Goal: Task Accomplishment & Management: Manage account settings

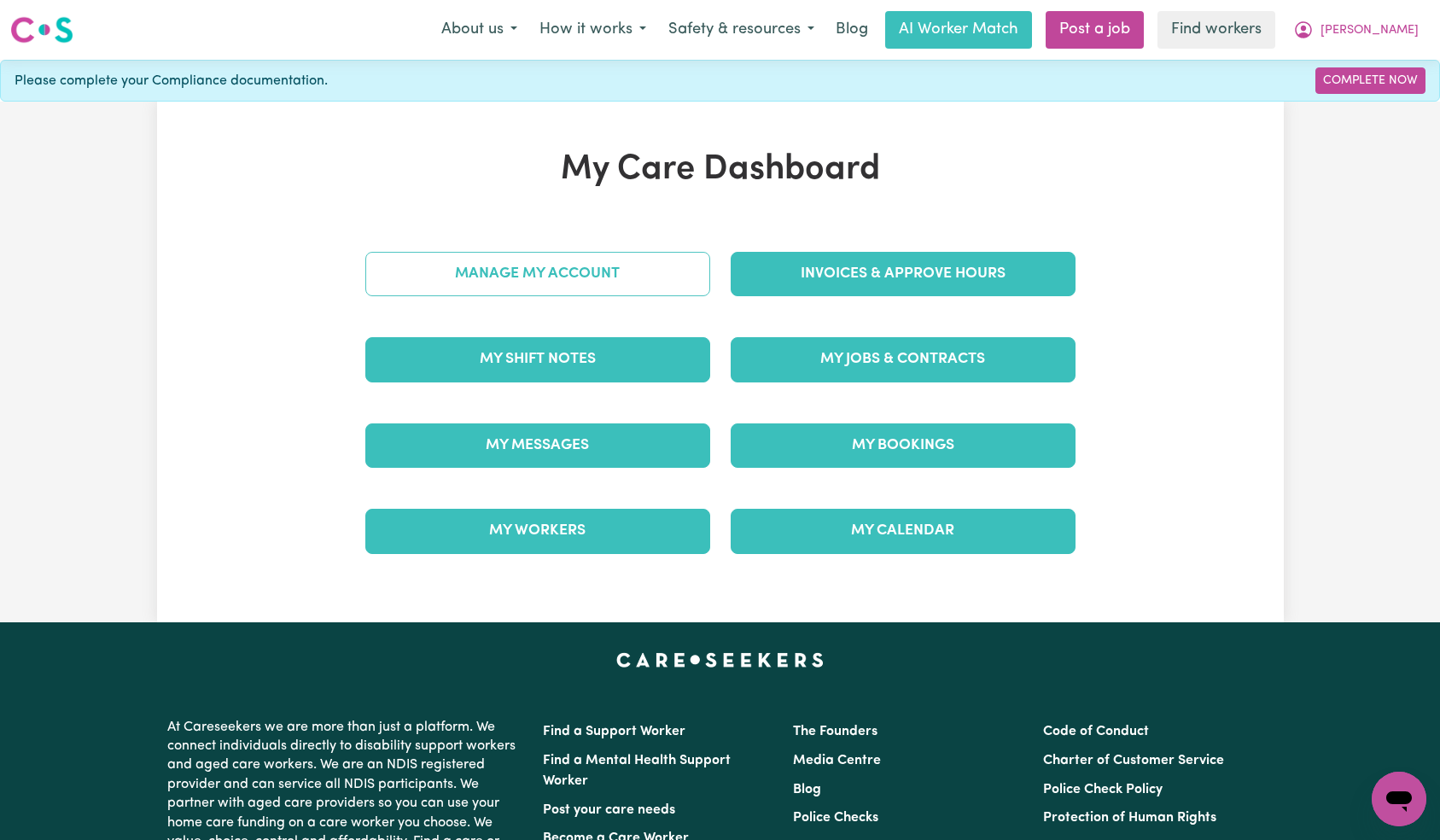
click at [654, 277] on link "Manage My Account" at bounding box center [537, 274] width 345 height 45
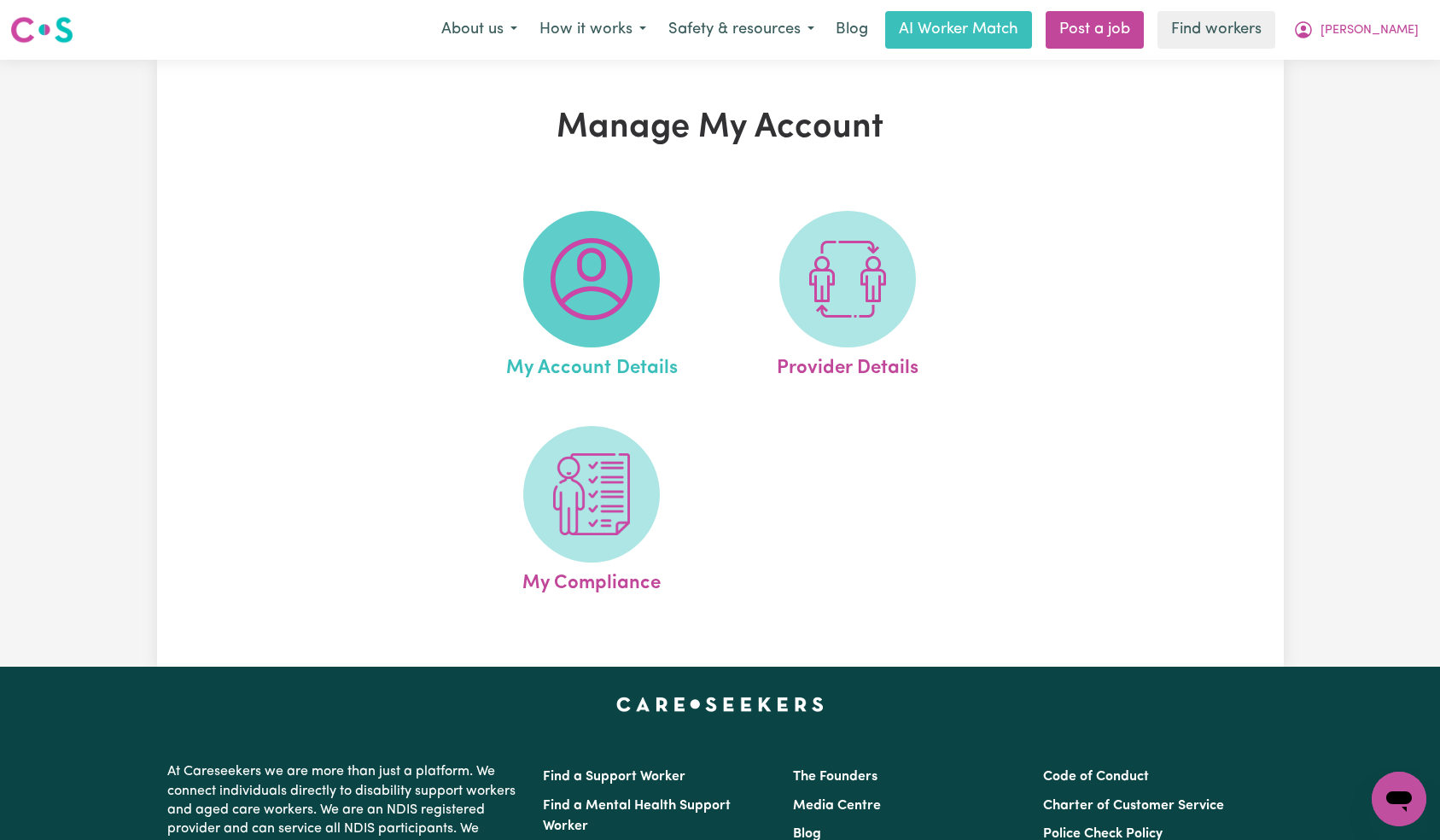
click at [600, 279] on img at bounding box center [591, 279] width 82 height 82
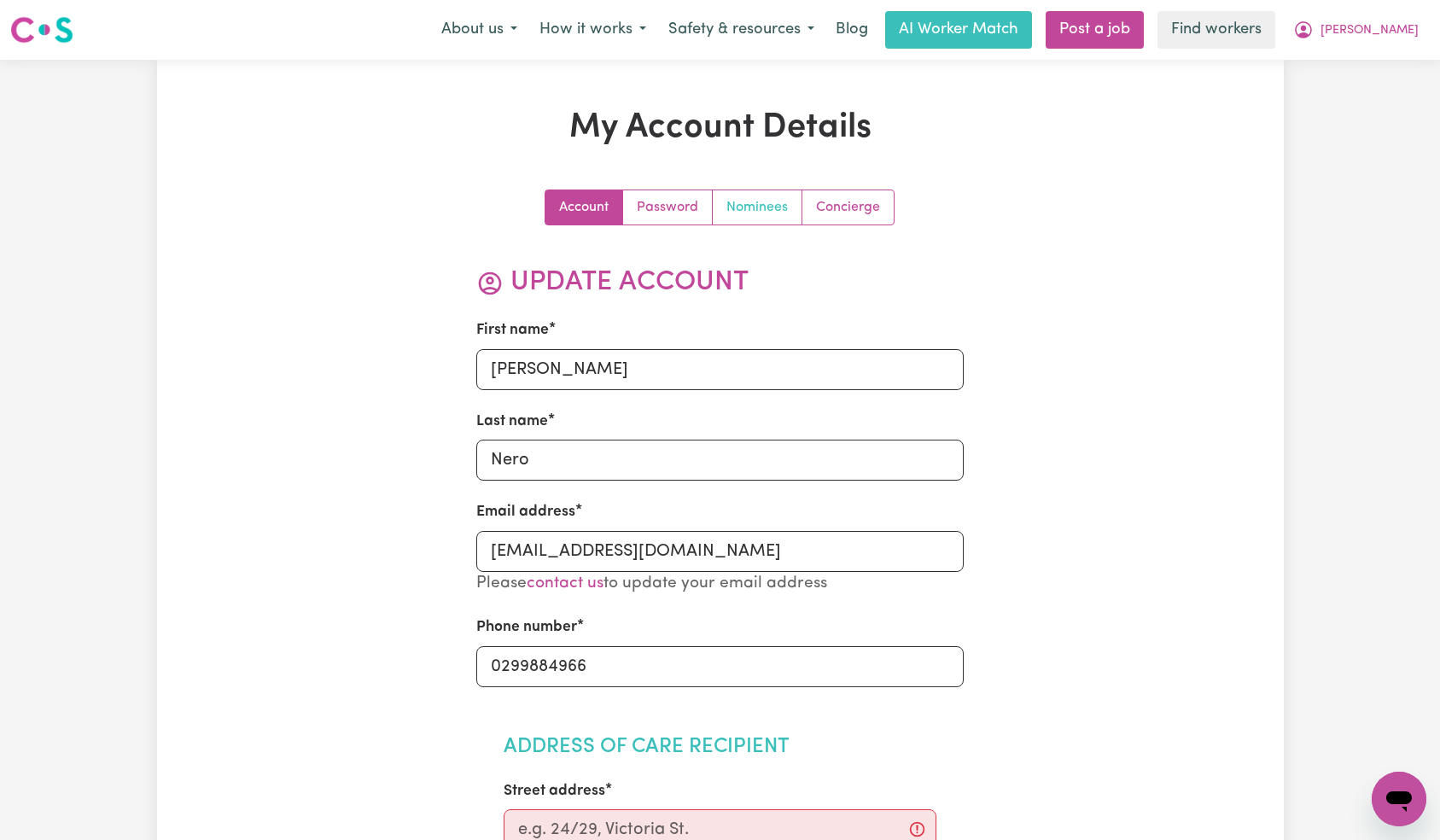
click at [776, 202] on link "Nominees" at bounding box center [757, 206] width 90 height 34
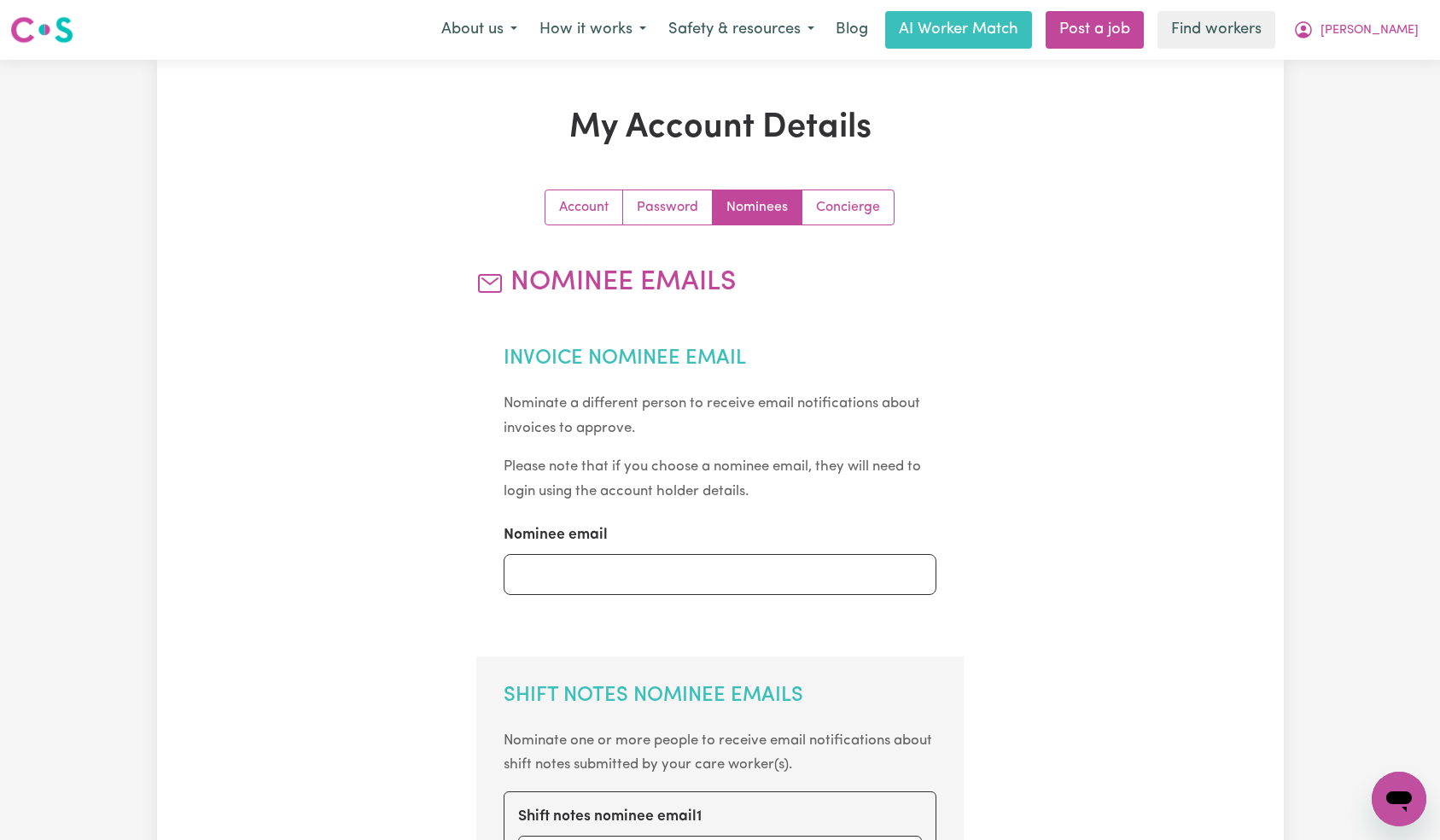
scroll to position [362, 0]
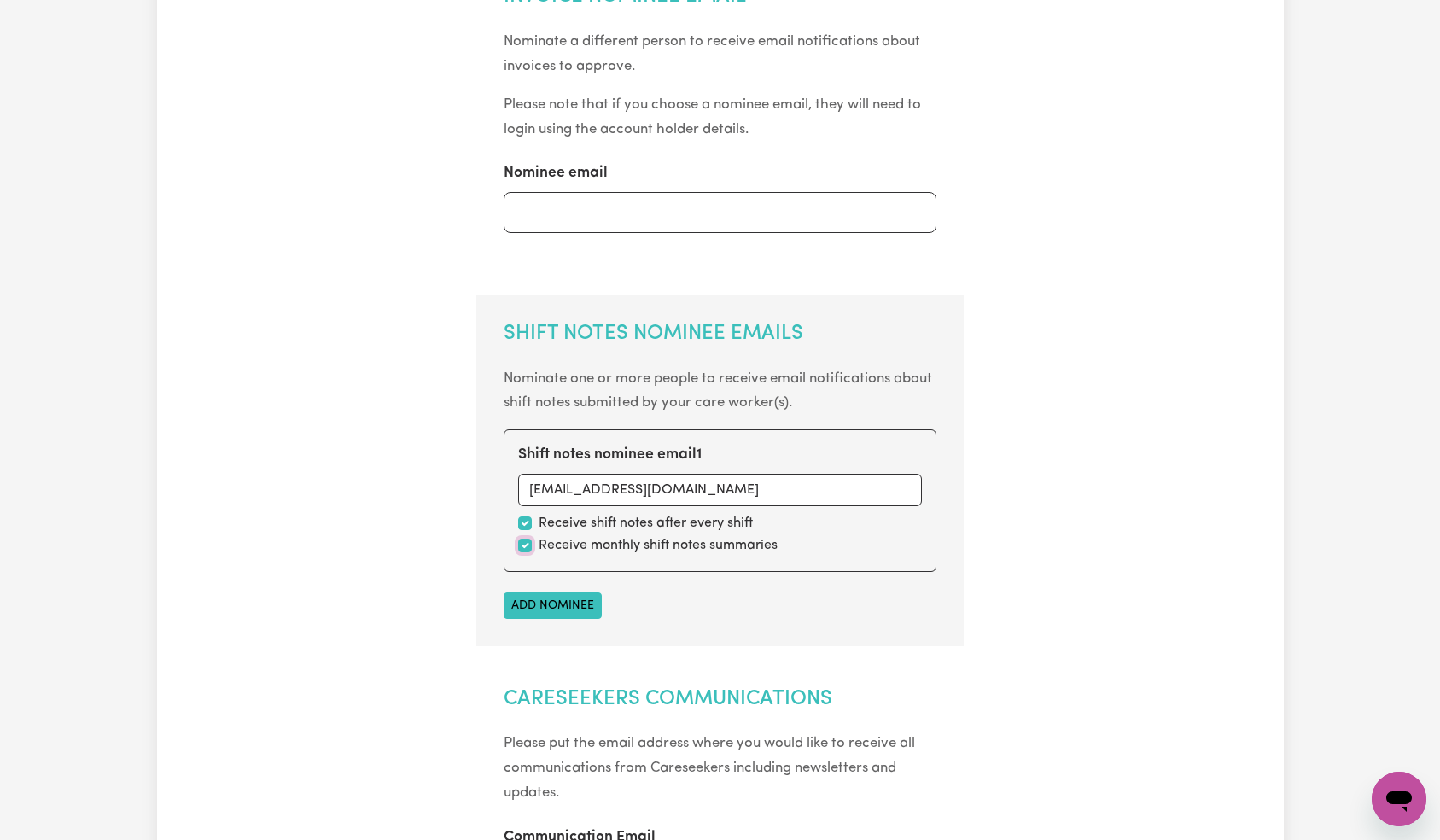
click at [522, 549] on input "checkbox" at bounding box center [525, 545] width 14 height 14
checkbox input "false"
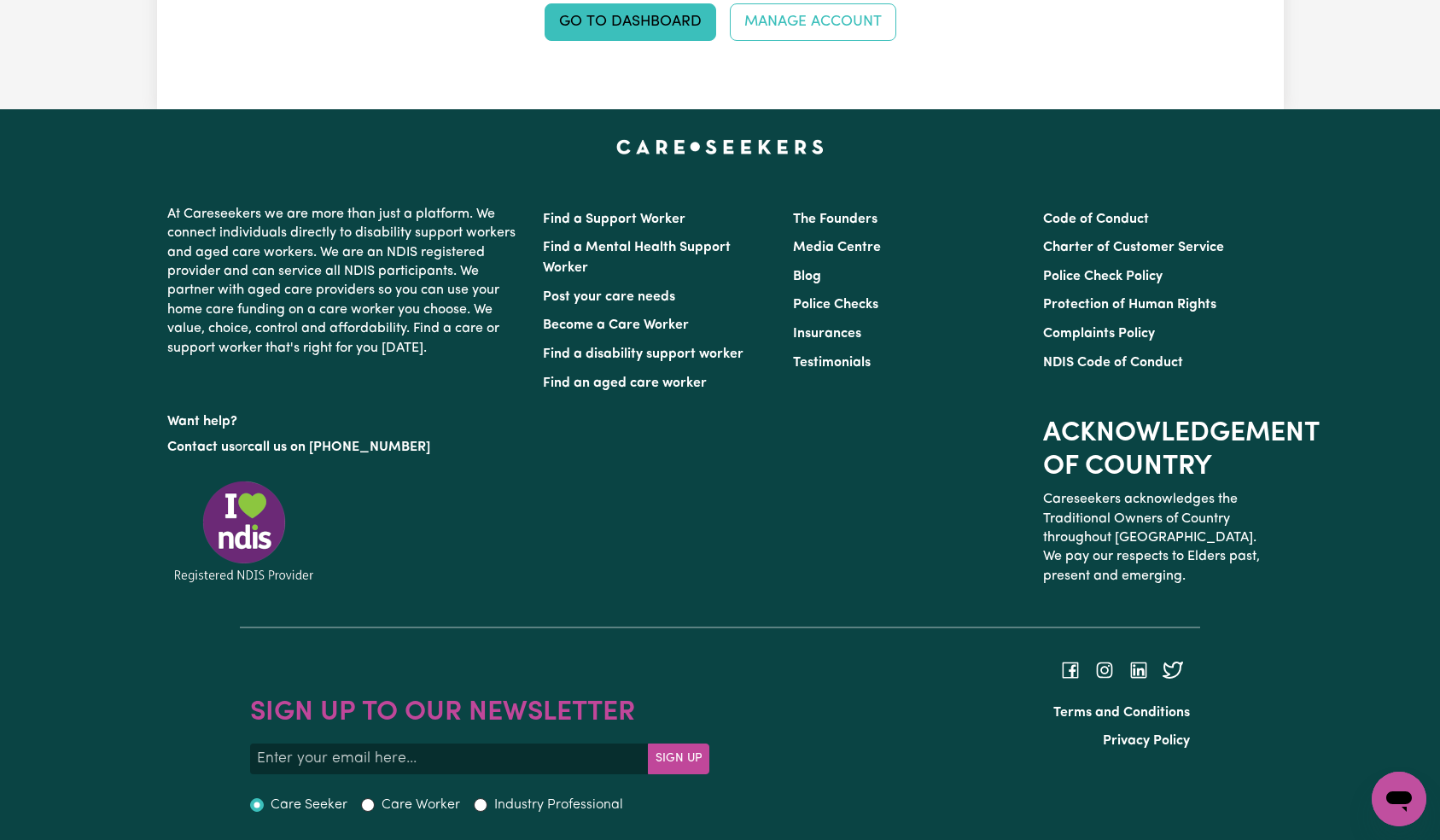
scroll to position [987, 0]
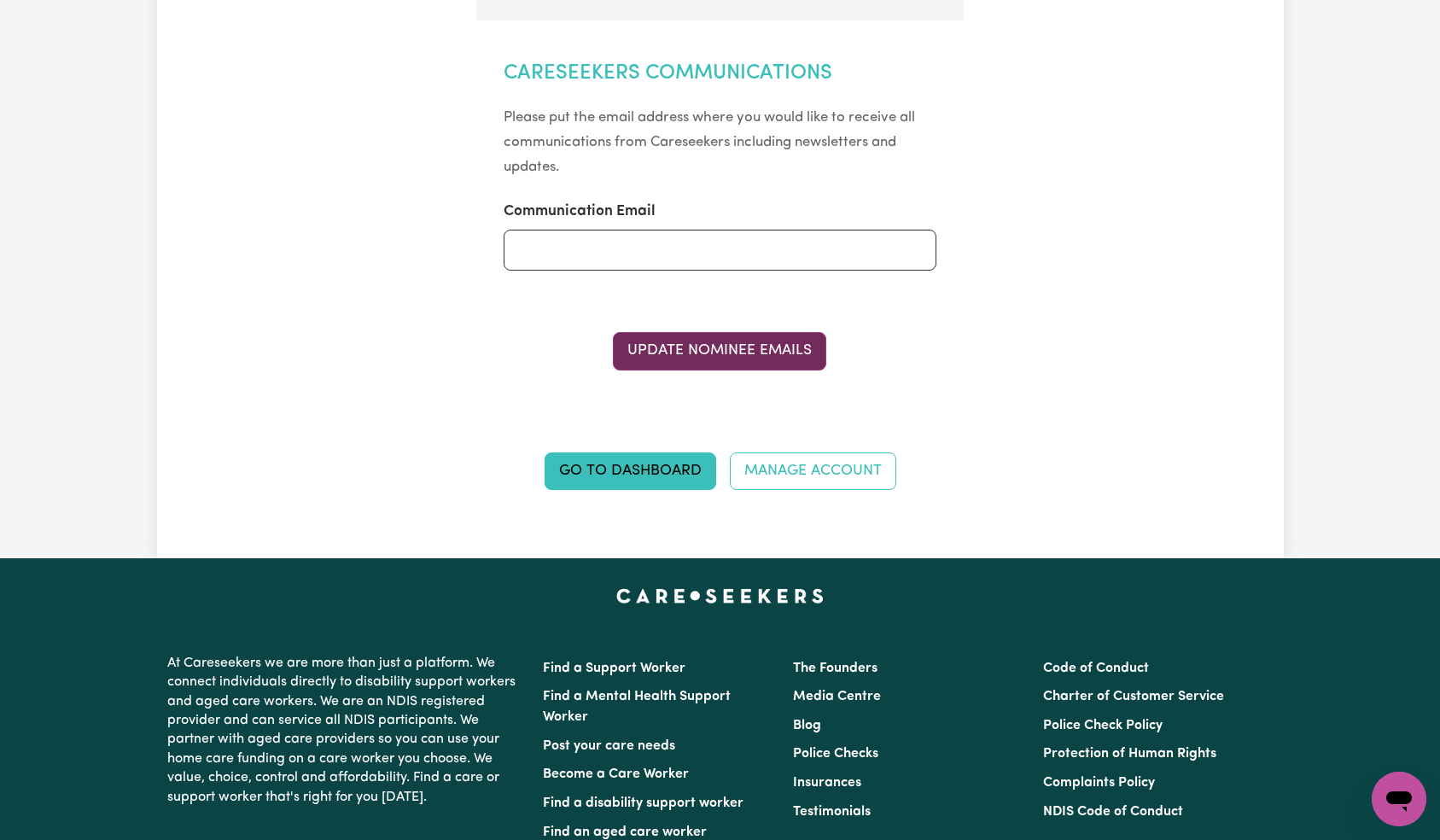
click at [728, 347] on button "Update Nominee Emails" at bounding box center [719, 350] width 213 height 38
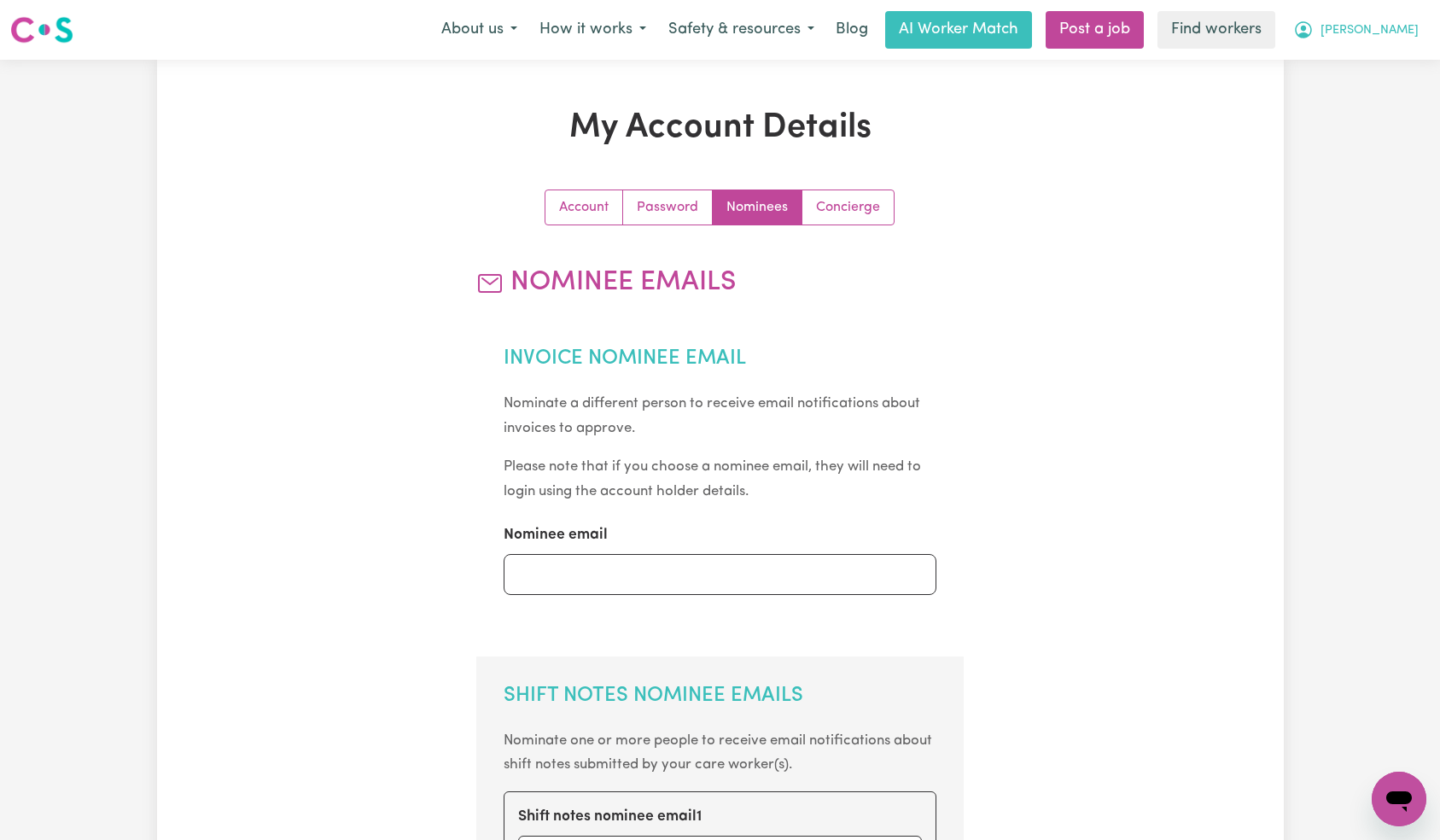
click at [1379, 38] on button "[PERSON_NAME]" at bounding box center [1356, 29] width 148 height 36
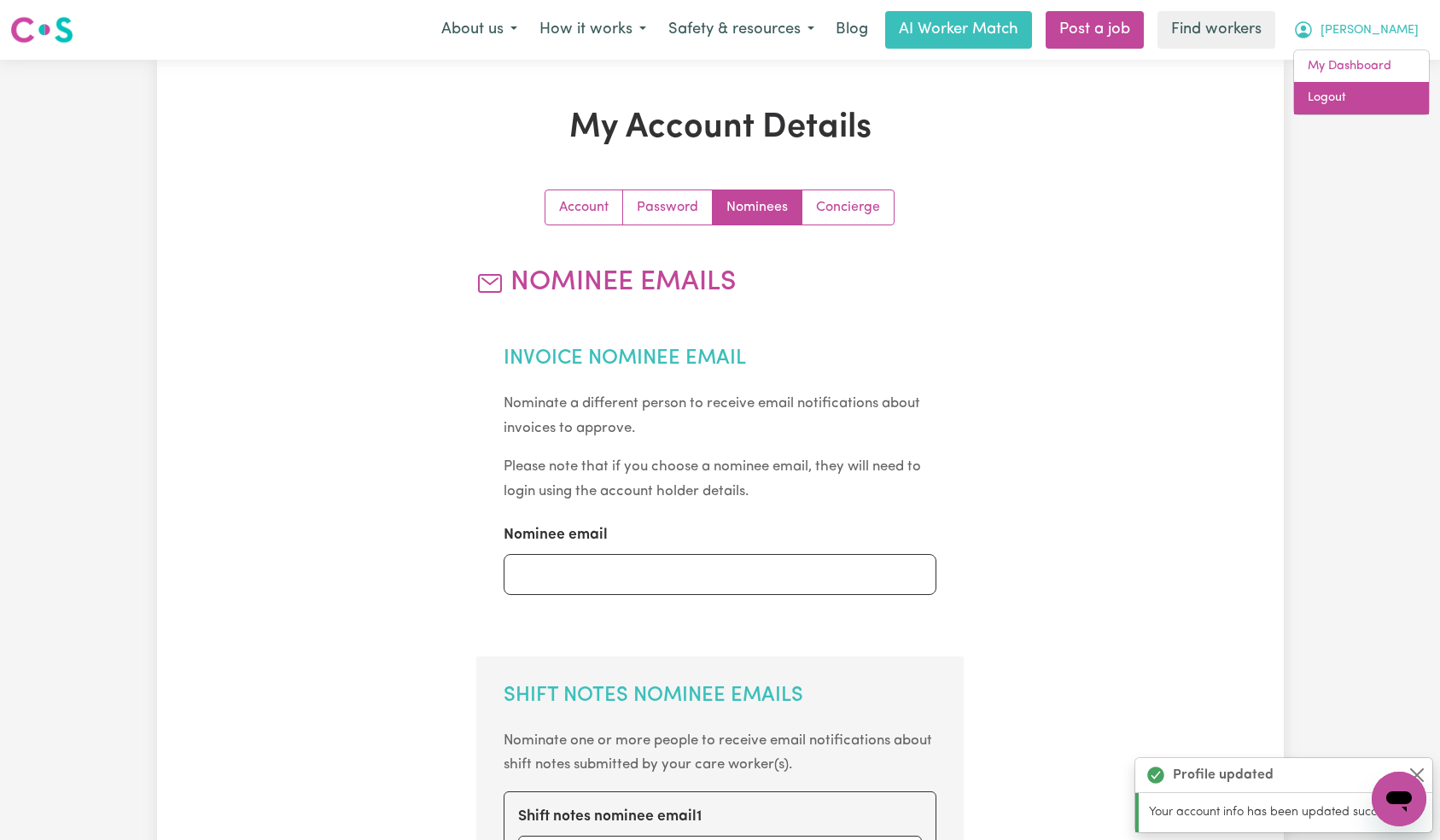
click at [1373, 110] on link "Logout" at bounding box center [1361, 97] width 135 height 32
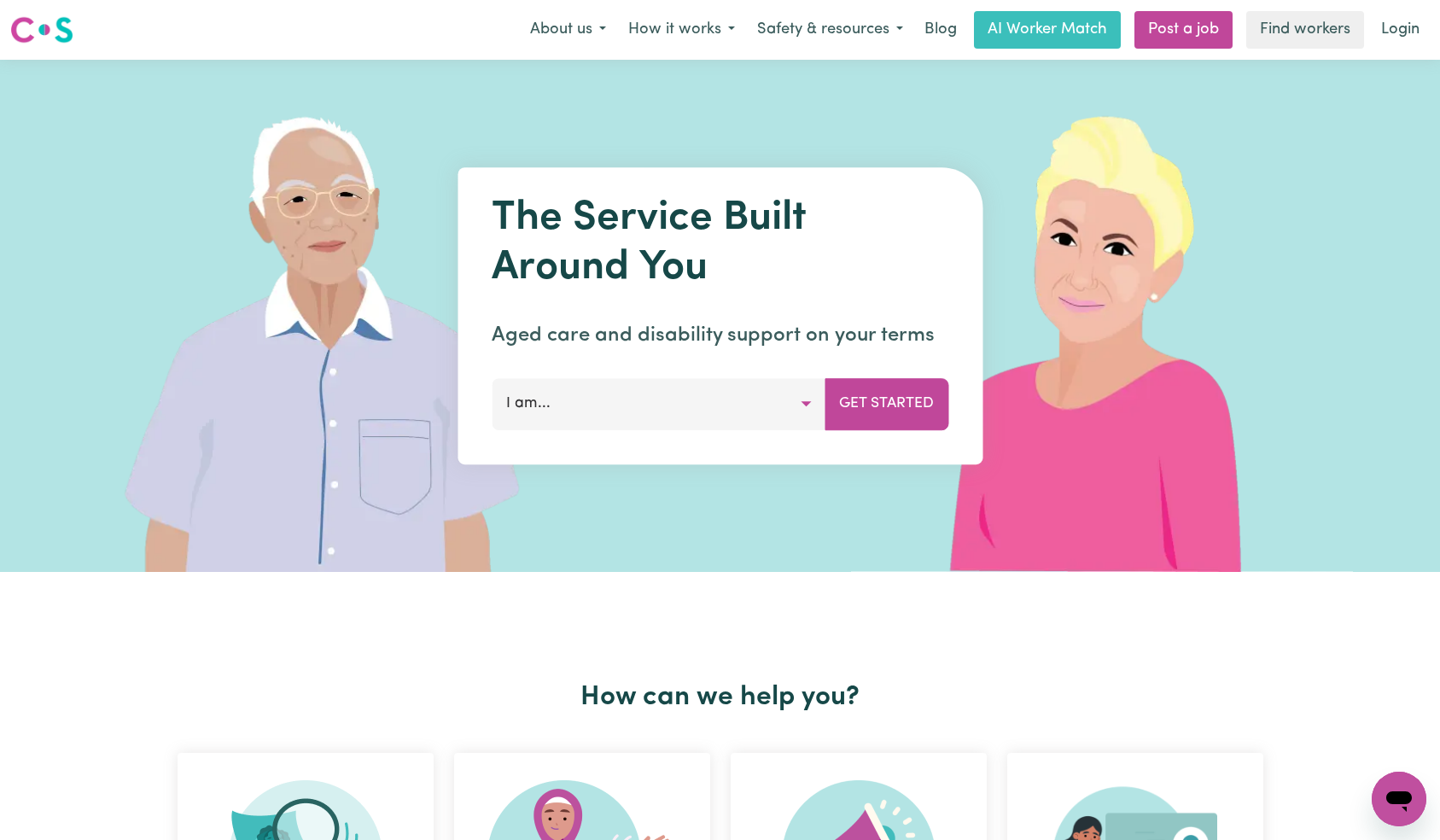
click at [1399, 28] on link "Login" at bounding box center [1400, 29] width 58 height 38
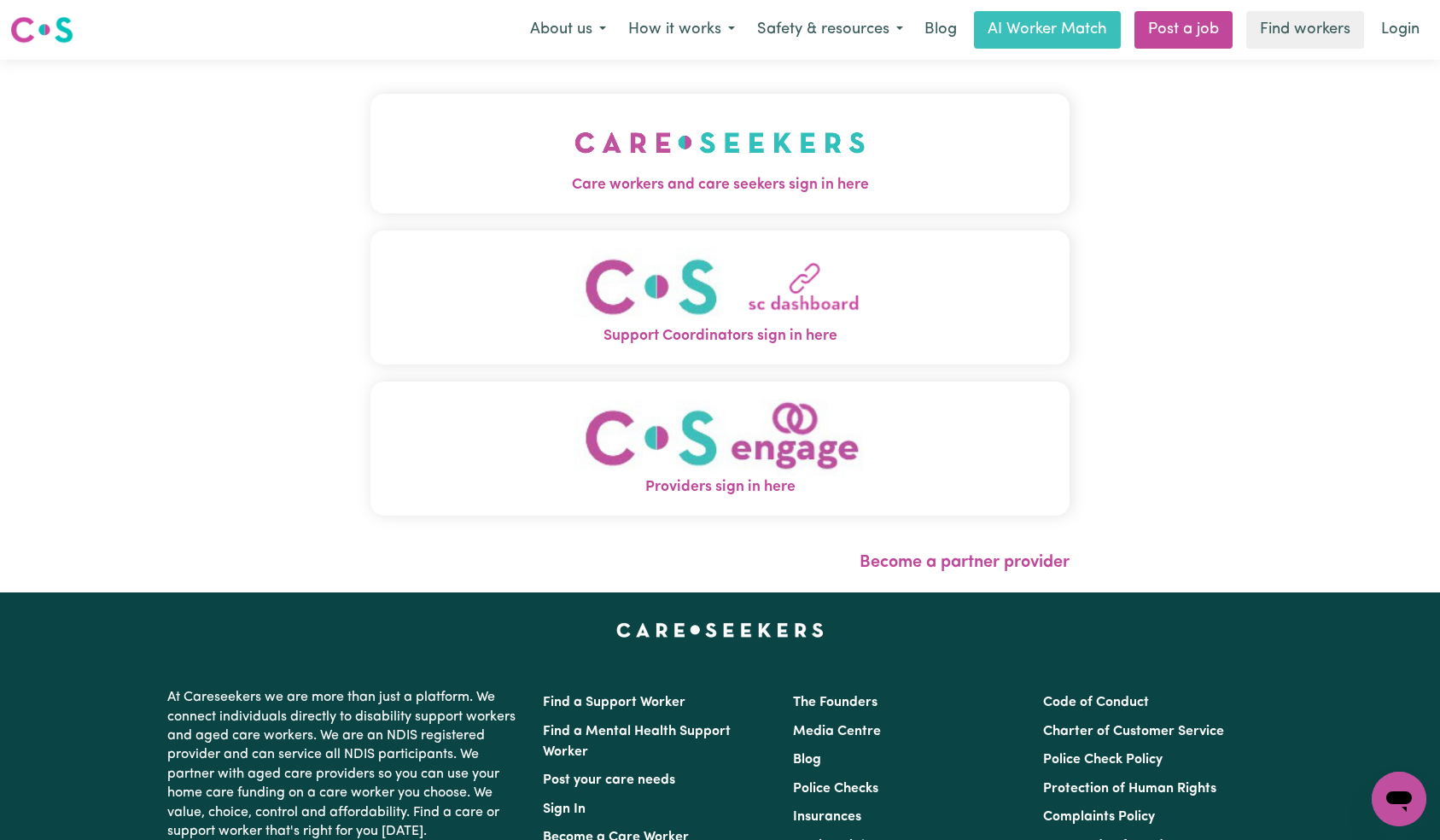
click at [370, 112] on button "Care workers and care seekers sign in here" at bounding box center [720, 153] width 700 height 120
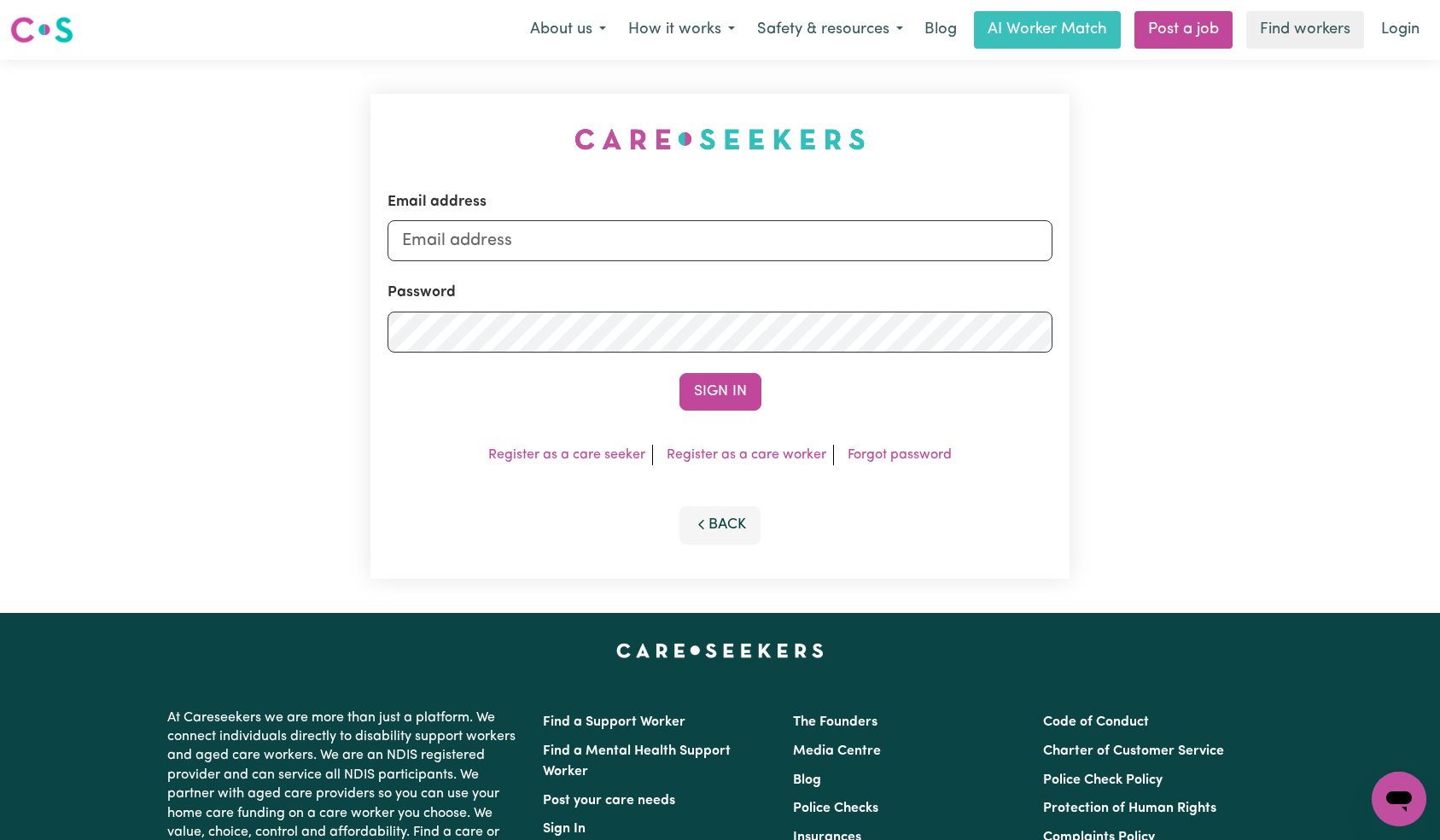
click at [755, 220] on div "Email address" at bounding box center [720, 226] width 666 height 70
click at [712, 253] on input "Email address" at bounding box center [720, 240] width 666 height 41
paste input "[EMAIL_ADDRESS][DOMAIN_NAME]"
type input "[EMAIL_ADDRESS][DOMAIN_NAME]"
click at [771, 416] on div "Email address [EMAIL_ADDRESS][DOMAIN_NAME] Password Sign In Register as a care …" at bounding box center [720, 336] width 700 height 485
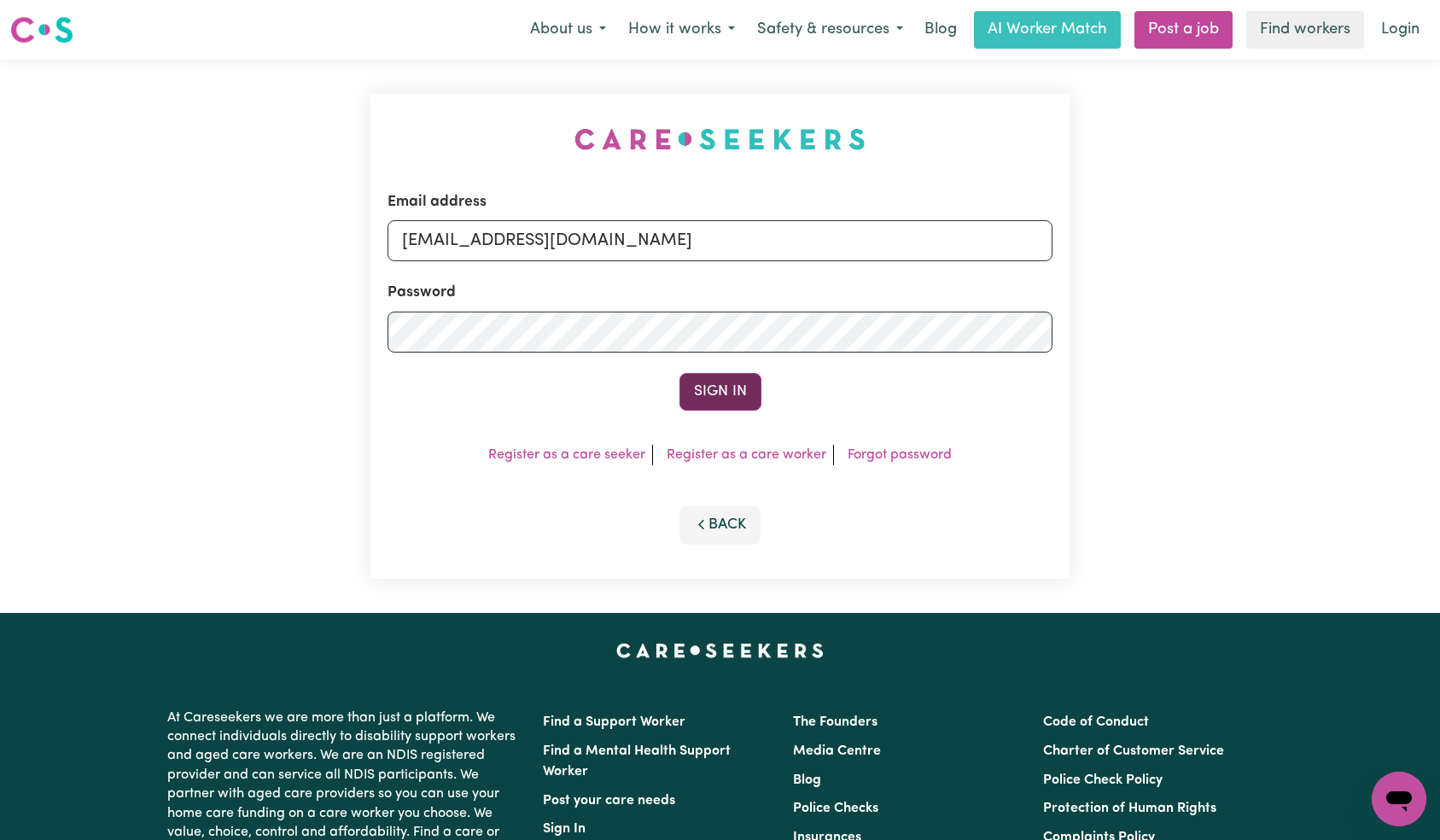
click at [747, 402] on button "Sign In" at bounding box center [720, 391] width 82 height 38
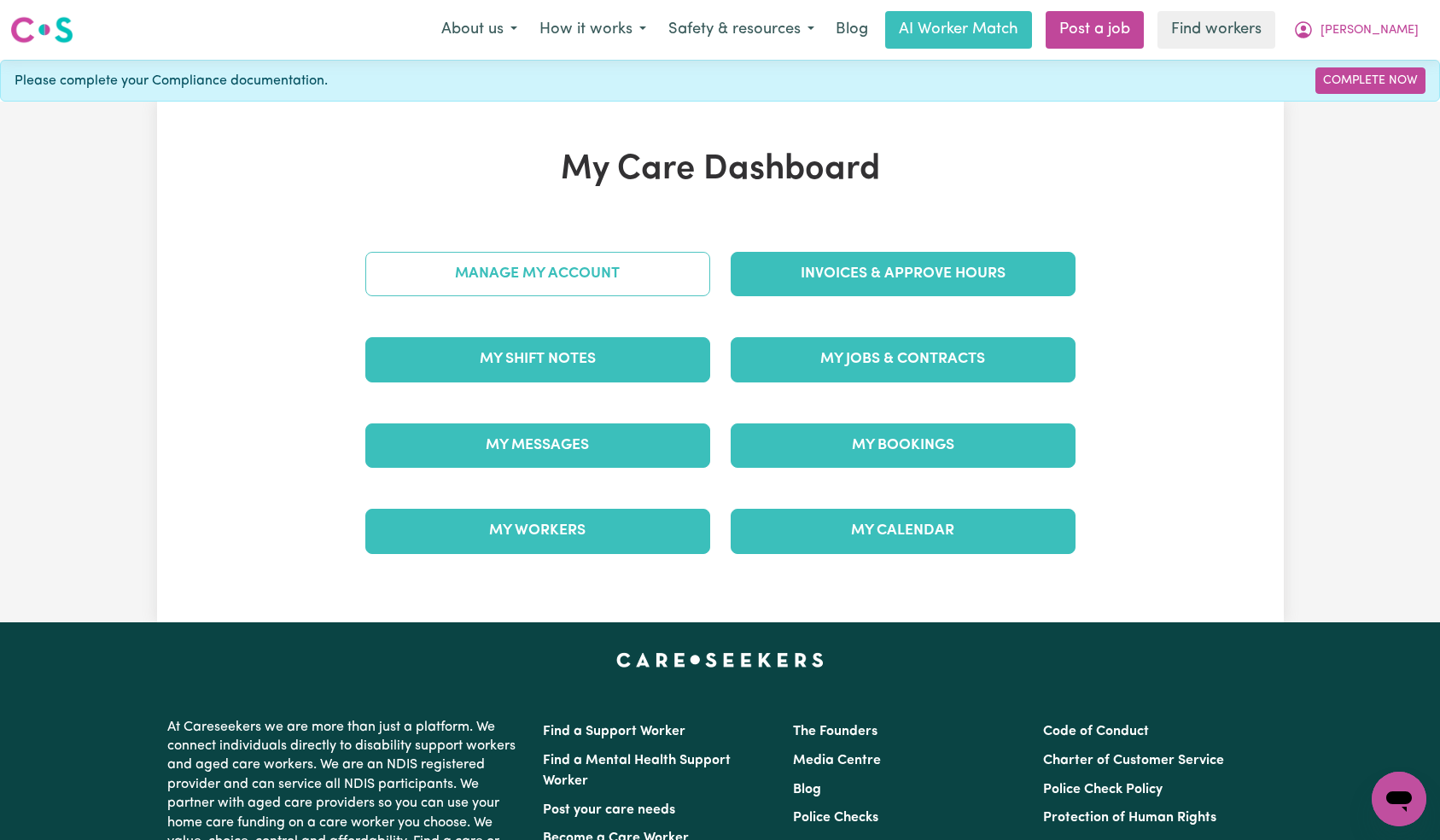
click at [651, 258] on link "Manage My Account" at bounding box center [537, 274] width 345 height 45
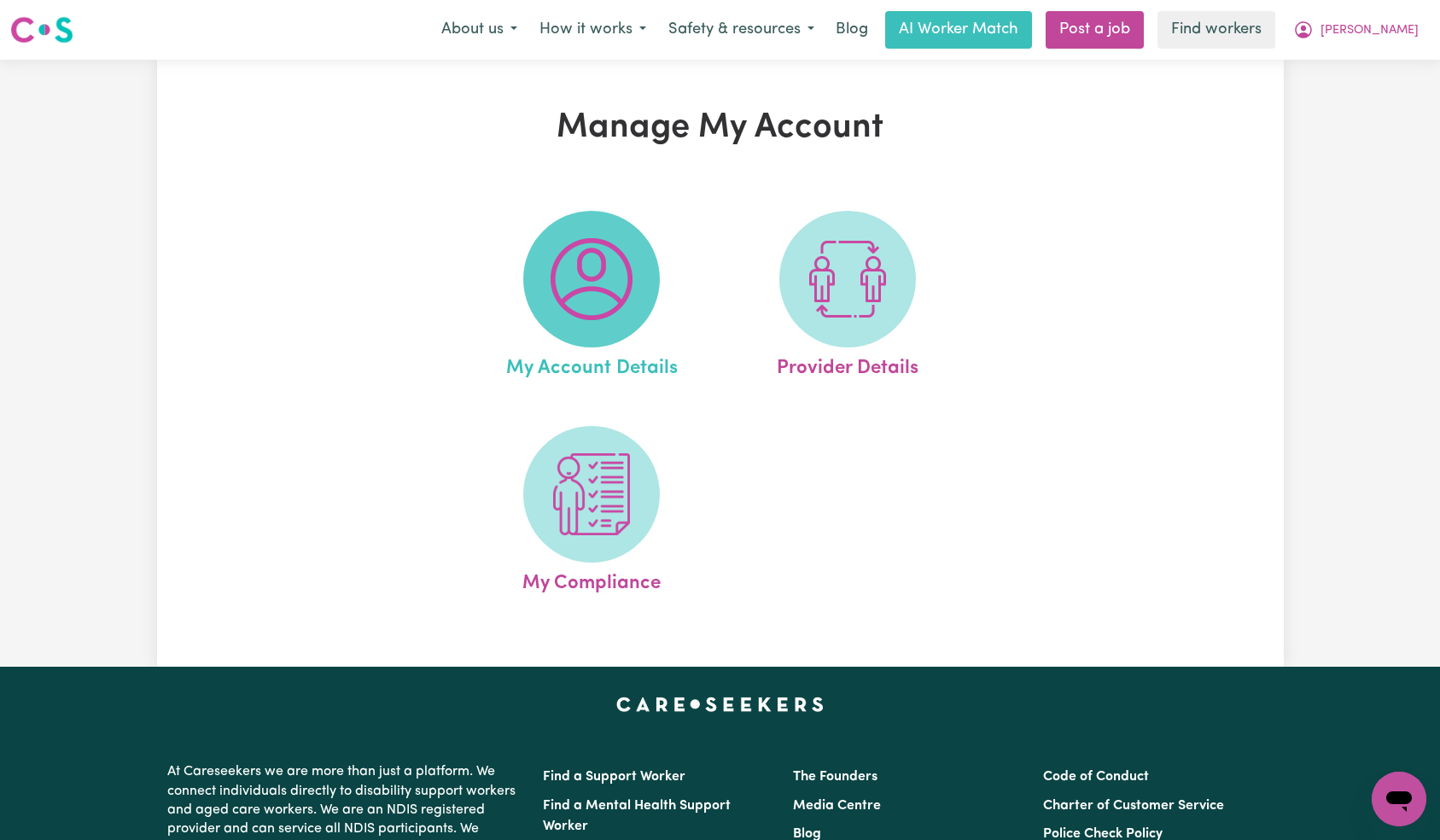
click at [608, 263] on img at bounding box center [591, 279] width 82 height 82
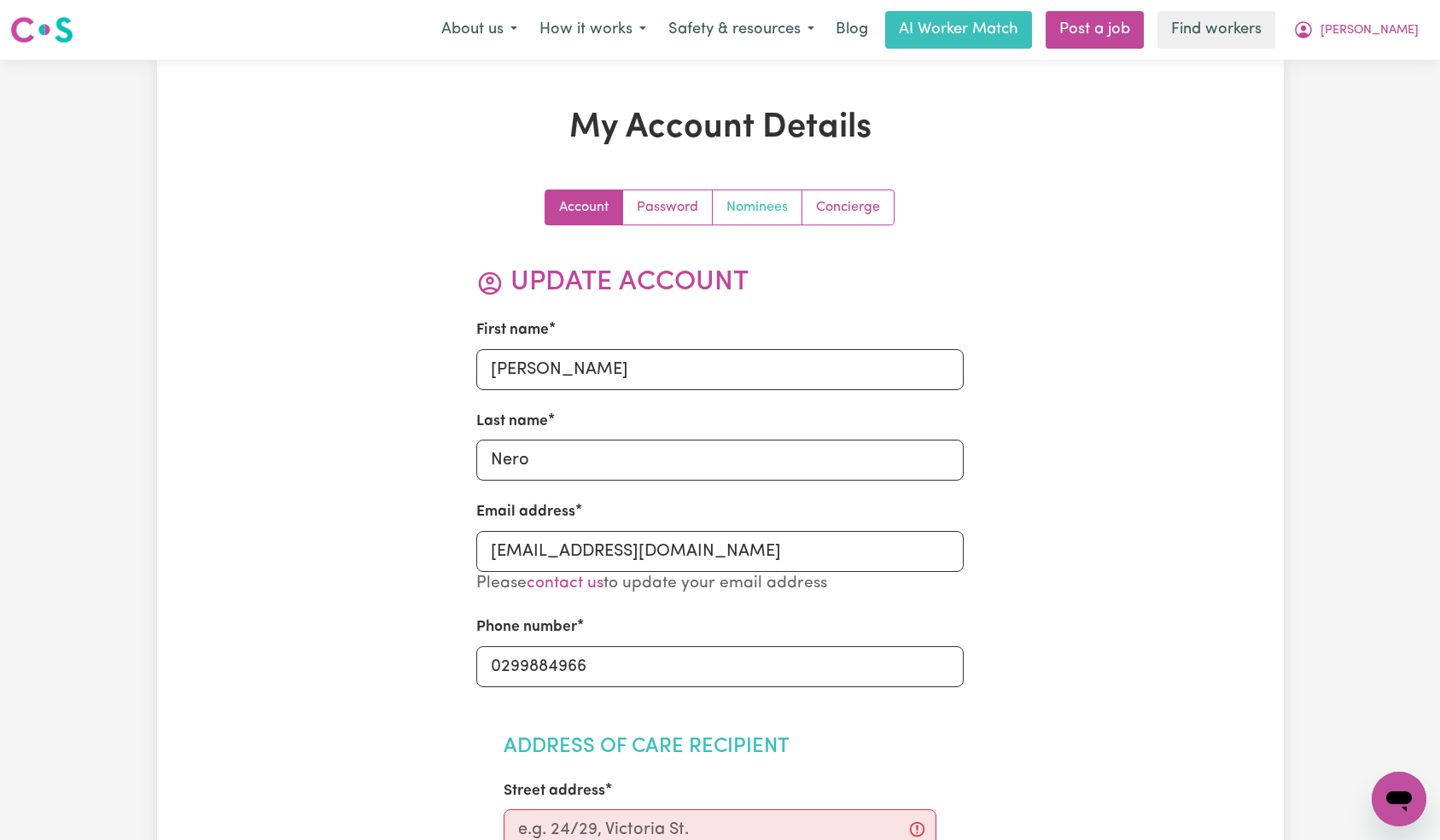
click at [757, 204] on link "Nominees" at bounding box center [757, 206] width 90 height 34
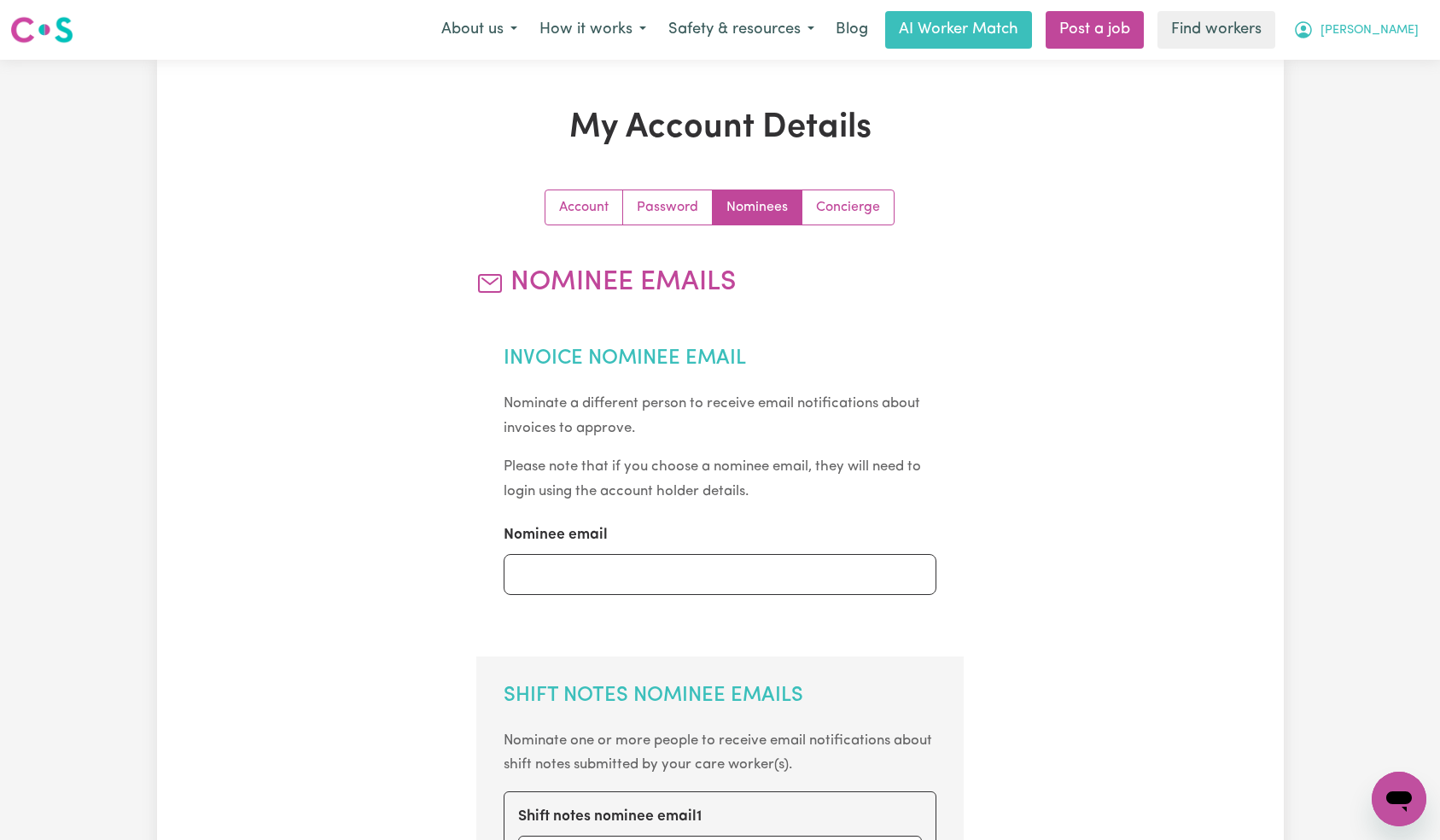
click at [1391, 36] on span "[PERSON_NAME]" at bounding box center [1369, 30] width 98 height 18
click at [1383, 93] on link "Logout" at bounding box center [1361, 97] width 135 height 32
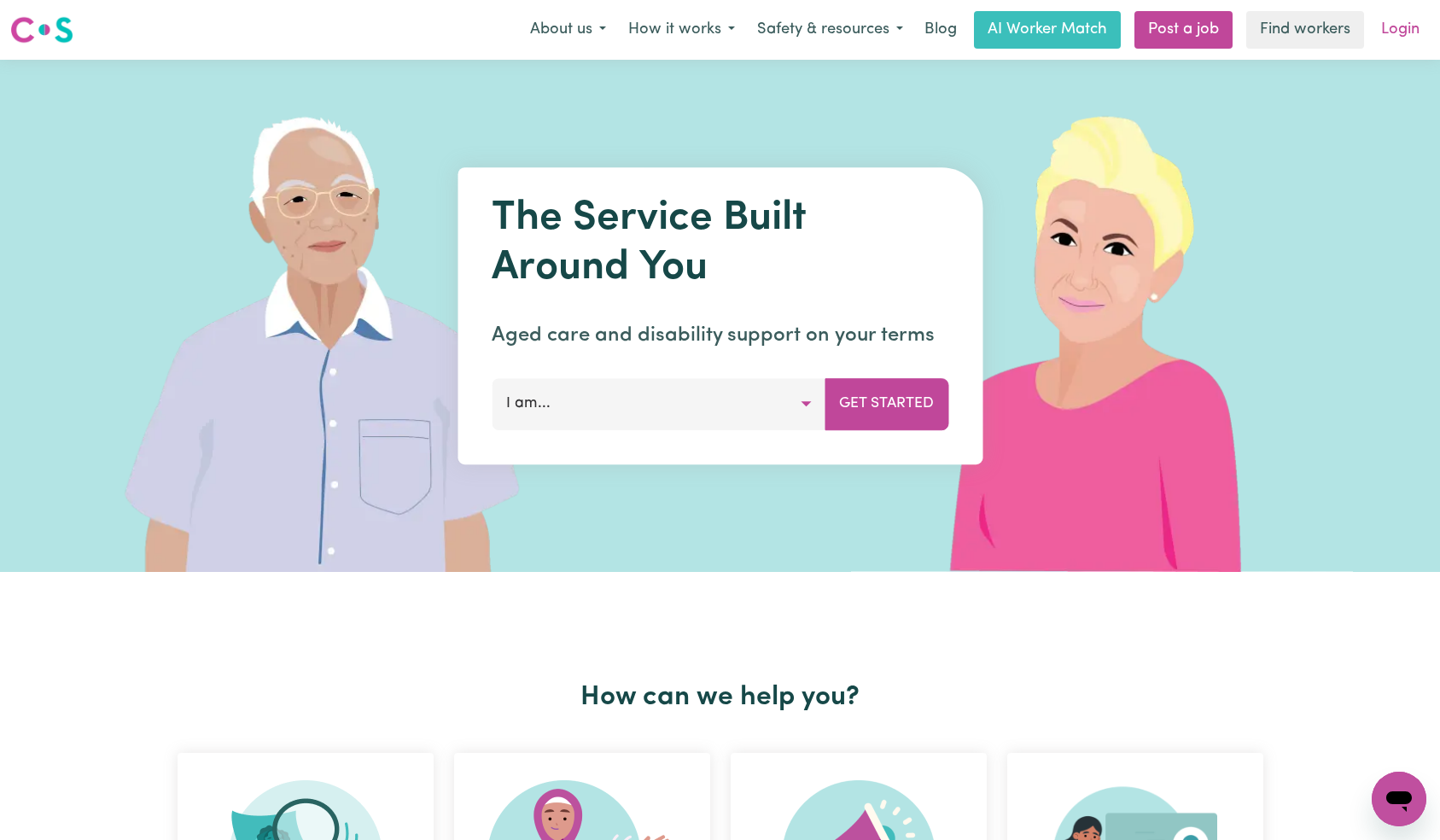
click at [1404, 24] on link "Login" at bounding box center [1400, 29] width 58 height 38
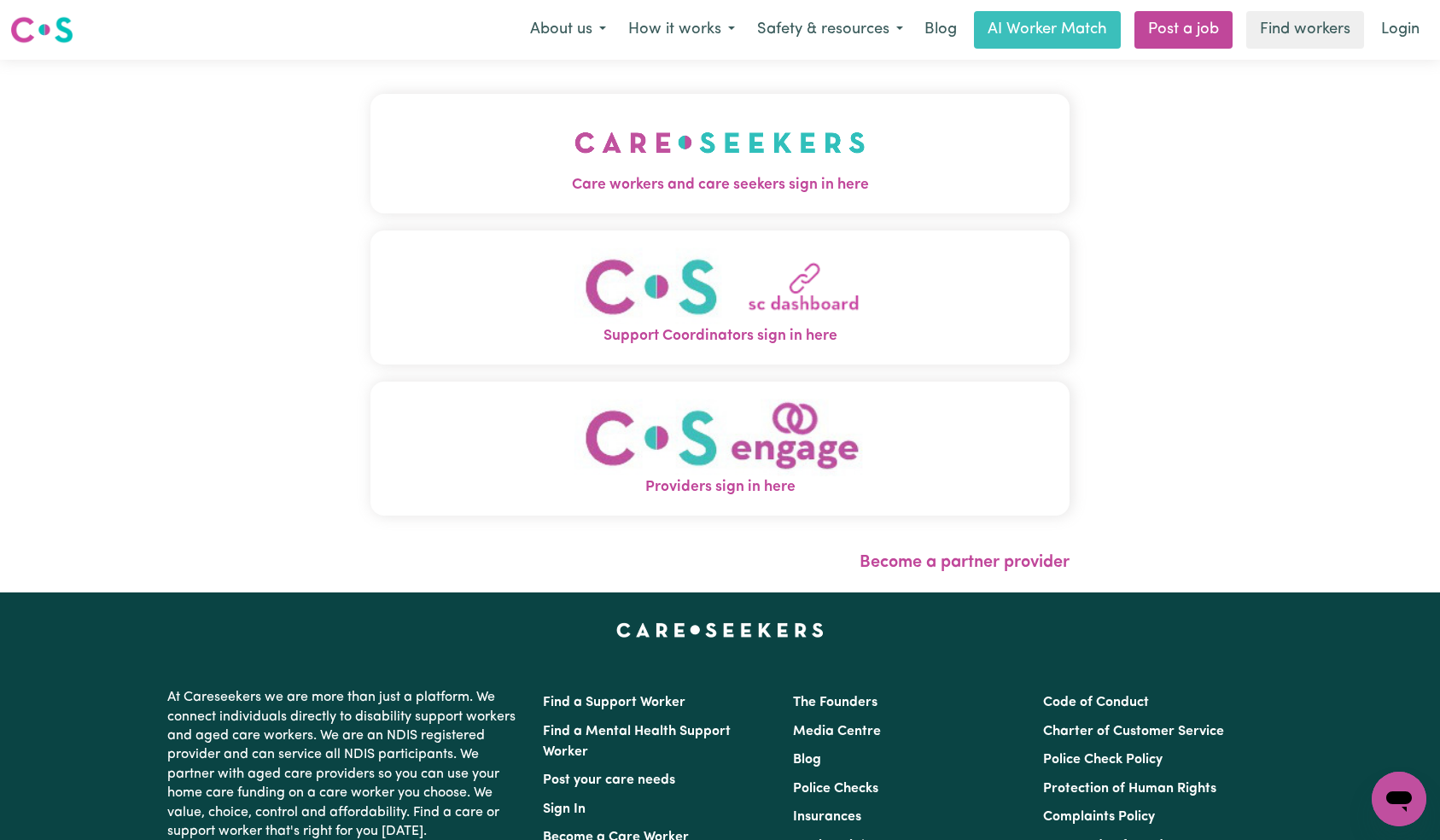
drag, startPoint x: 247, startPoint y: 164, endPoint x: 309, endPoint y: 197, distance: 70.2
click at [574, 164] on img "Care workers and care seekers sign in here" at bounding box center [720, 142] width 291 height 63
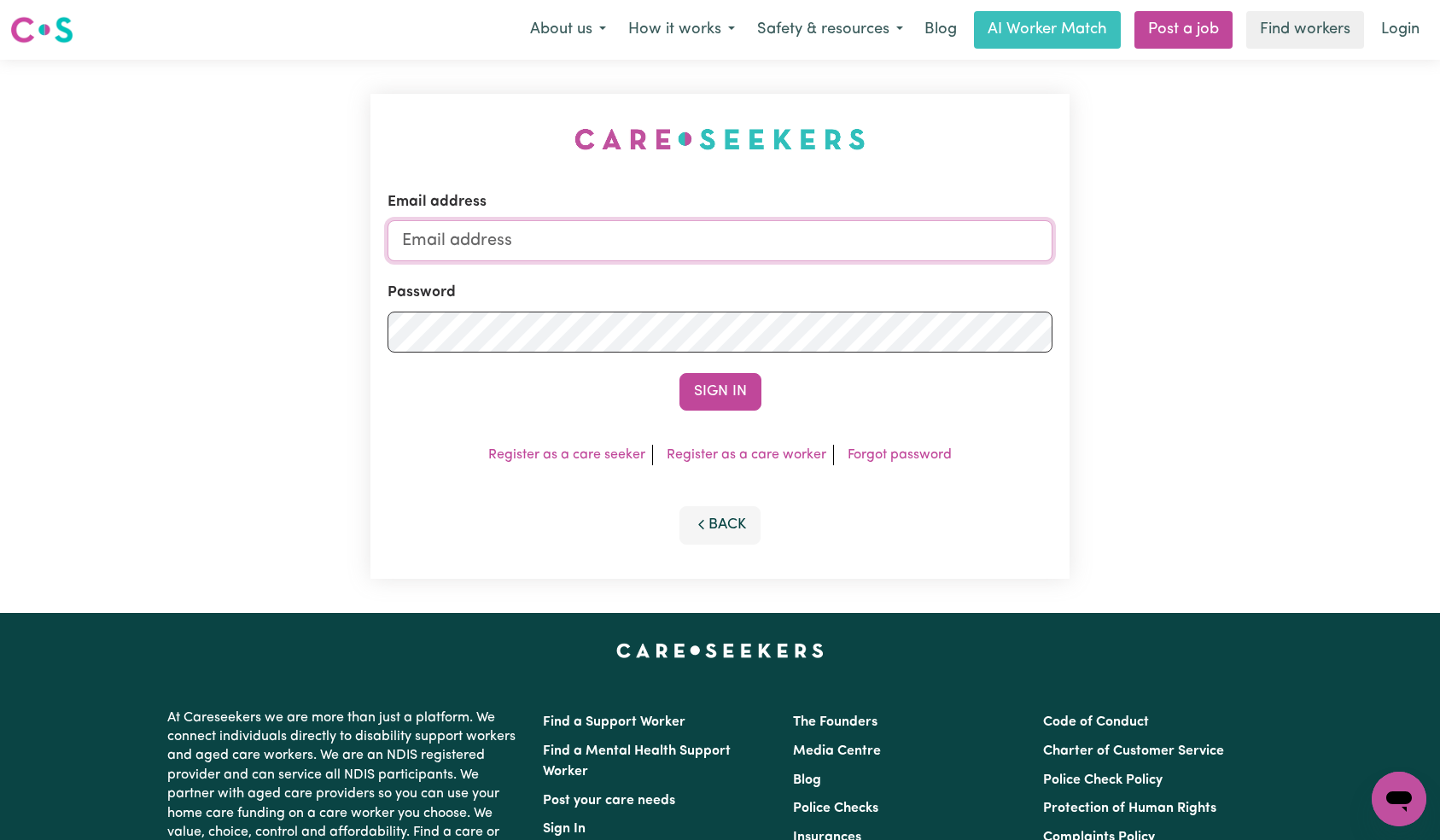
click at [638, 245] on input "Email address" at bounding box center [720, 240] width 666 height 41
paste input "[EMAIL_ADDRESS][DOMAIN_NAME]"
type input "[EMAIL_ADDRESS][DOMAIN_NAME]"
click at [739, 404] on button "Sign In" at bounding box center [720, 391] width 82 height 38
